Goal: Task Accomplishment & Management: Manage account settings

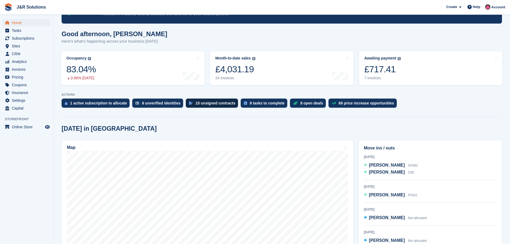
scroll to position [27, 0]
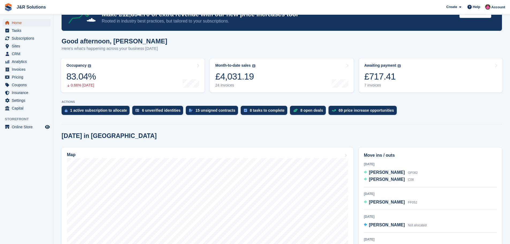
click at [18, 21] on span "Home" at bounding box center [28, 23] width 32 height 8
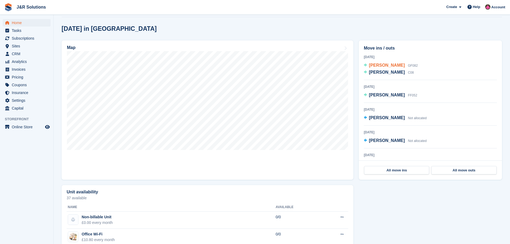
click at [387, 65] on span "Harvey Bowes" at bounding box center [387, 65] width 36 height 5
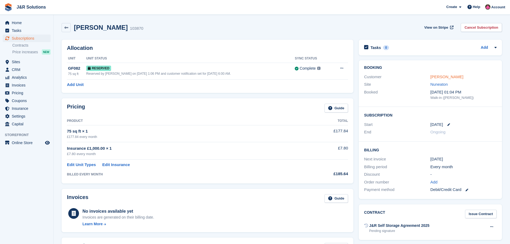
click at [444, 76] on link "[PERSON_NAME]" at bounding box center [447, 76] width 33 height 5
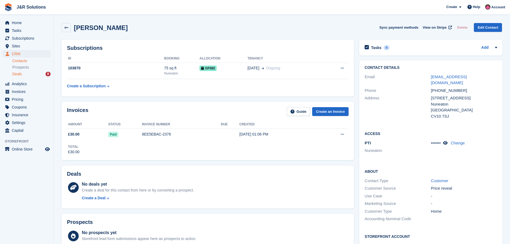
click at [34, 74] on div "Deals 8" at bounding box center [31, 74] width 38 height 5
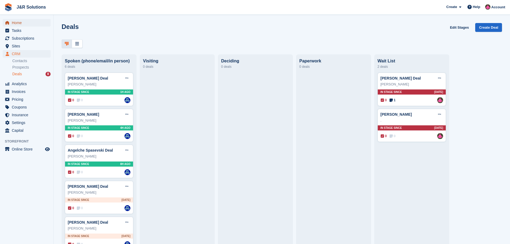
click at [22, 21] on span "Home" at bounding box center [28, 23] width 32 height 8
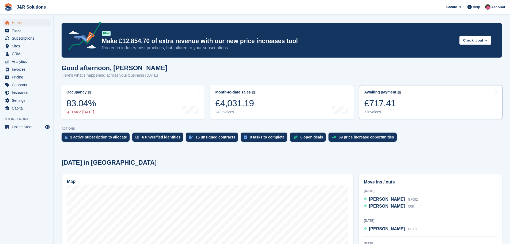
click at [369, 112] on div "7 invoices" at bounding box center [383, 112] width 37 height 5
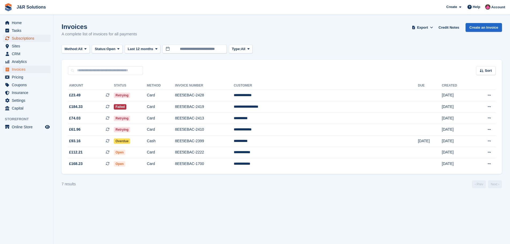
click at [22, 37] on span "Subscriptions" at bounding box center [28, 39] width 32 height 8
